Goal: Find specific page/section: Find specific page/section

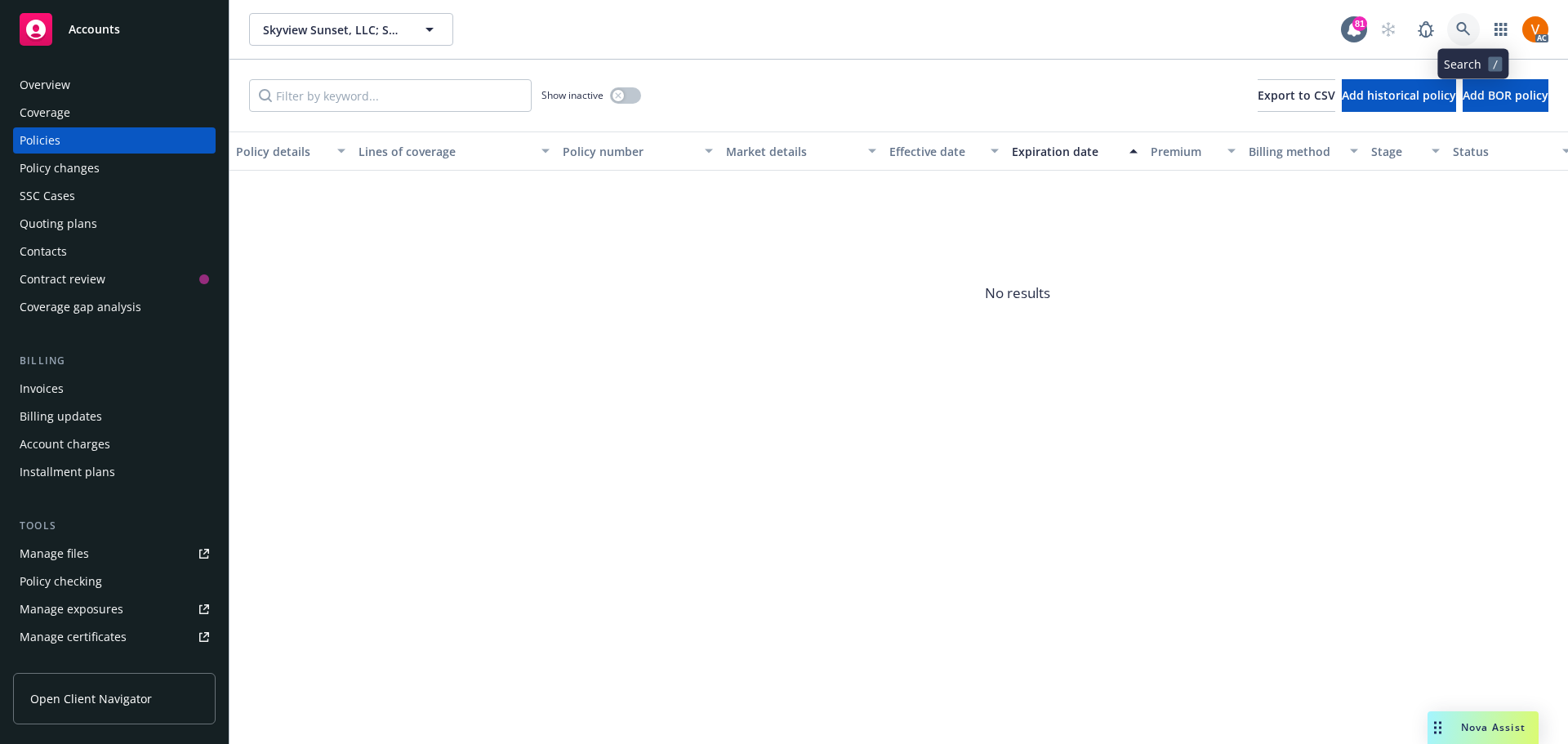
click at [1471, 22] on icon at bounding box center [1464, 30] width 15 height 15
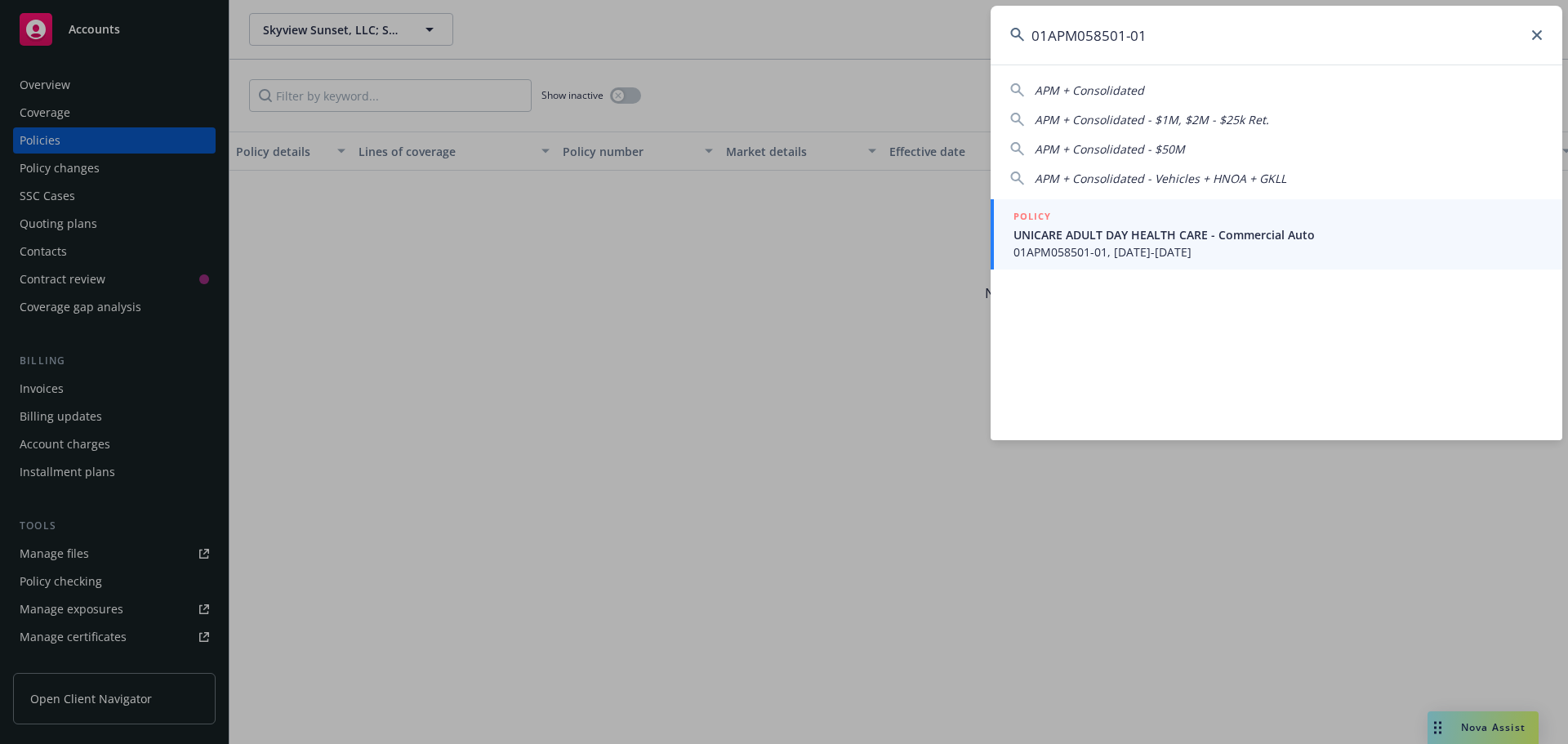
type input "01APM058501-01"
click at [1090, 231] on span "UNICARE ADULT DAY HEALTH CARE - Commercial Auto" at bounding box center [1278, 235] width 529 height 17
